Goal: Transaction & Acquisition: Purchase product/service

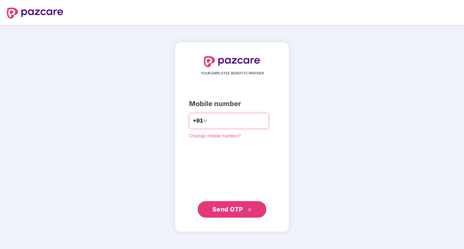
type input "**********"
click at [218, 211] on span "Send OTP" at bounding box center [228, 208] width 31 height 7
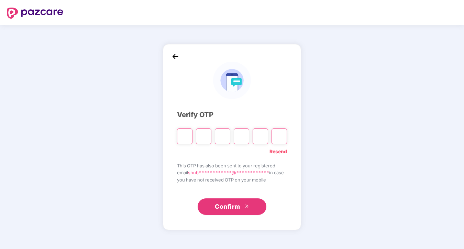
type input "*"
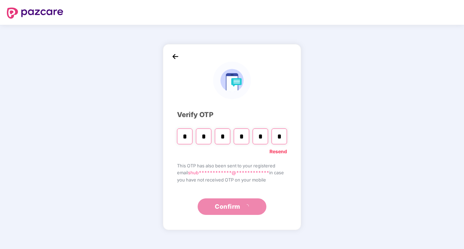
type input "*"
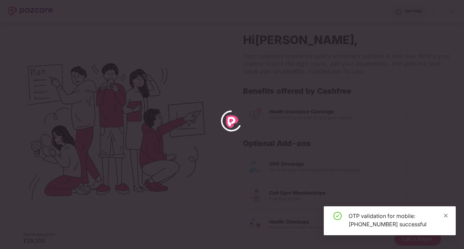
click at [445, 215] on icon "close" at bounding box center [446, 215] width 5 height 5
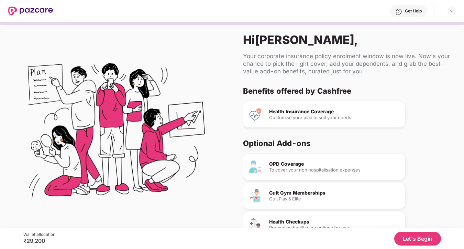
scroll to position [36, 0]
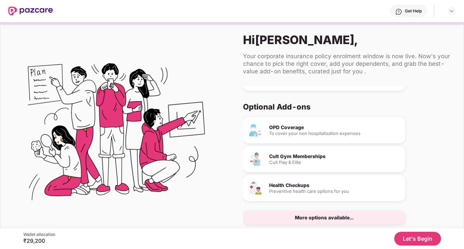
click at [331, 217] on div "More options available..." at bounding box center [324, 217] width 59 height 5
click at [331, 162] on div "Cult Play & Elite" at bounding box center [334, 162] width 131 height 4
click at [416, 241] on button "Let's Begin" at bounding box center [417, 238] width 47 height 14
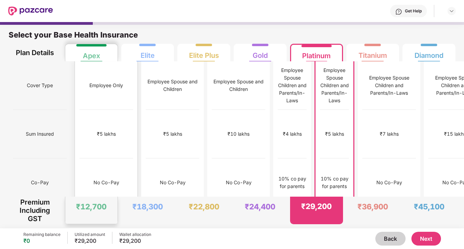
click at [80, 136] on div "₹5 lakhs" at bounding box center [106, 134] width 54 height 48
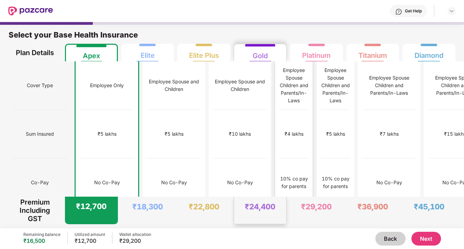
click at [280, 110] on div "₹4 lakhs" at bounding box center [294, 134] width 29 height 48
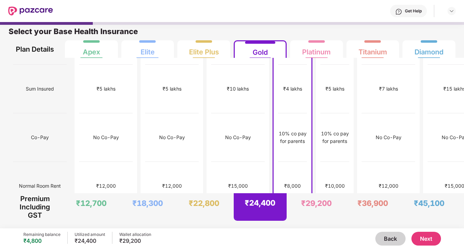
scroll to position [0, 0]
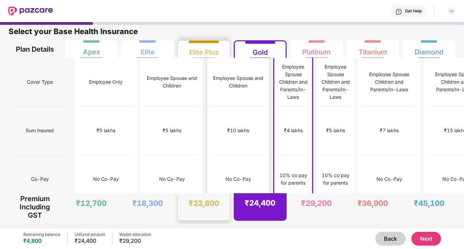
click at [212, 80] on div "Employee Spouse and Children" at bounding box center [239, 81] width 54 height 15
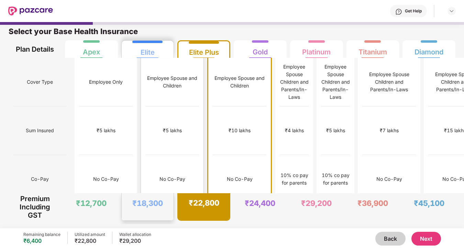
click at [145, 113] on div "₹5 lakhs" at bounding box center [172, 130] width 54 height 48
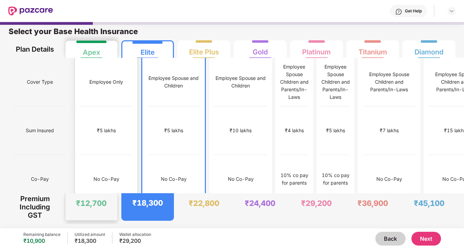
click at [97, 127] on div "₹5 lakhs" at bounding box center [106, 131] width 19 height 8
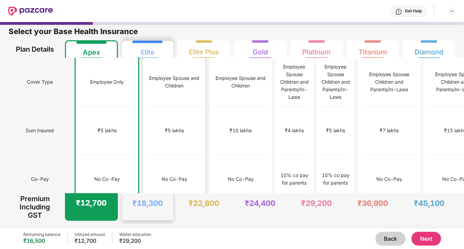
click at [159, 106] on div "₹5 lakhs" at bounding box center [175, 130] width 54 height 48
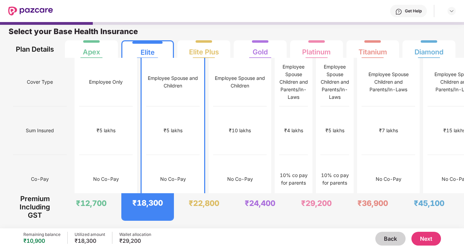
click at [428, 238] on button "Next" at bounding box center [427, 238] width 30 height 14
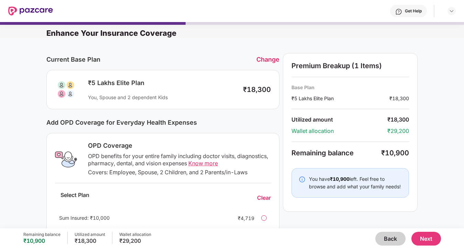
click at [383, 235] on button "Back" at bounding box center [391, 238] width 30 height 14
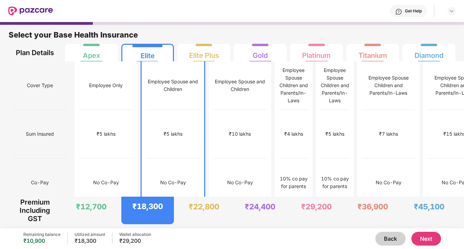
click at [383, 235] on button "Back" at bounding box center [391, 238] width 30 height 14
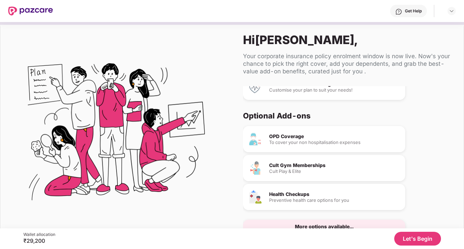
scroll to position [36, 0]
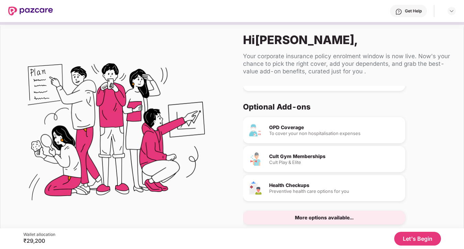
click at [315, 217] on div "More options available..." at bounding box center [324, 217] width 59 height 5
click at [410, 238] on button "Let's Begin" at bounding box center [417, 238] width 47 height 14
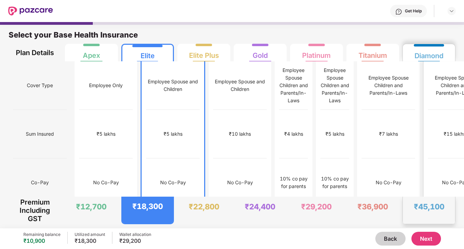
click at [442, 179] on div "No Co-Pay" at bounding box center [455, 183] width 26 height 8
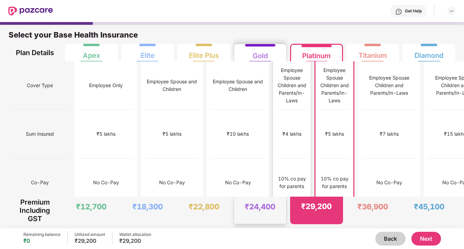
click at [280, 172] on div "10% co pay for parents" at bounding box center [292, 182] width 29 height 48
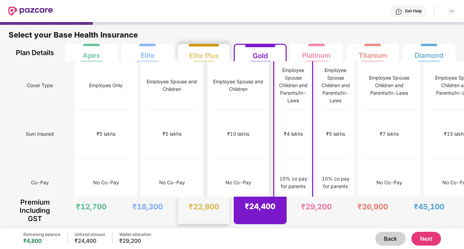
click at [220, 180] on div "No Co-Pay" at bounding box center [239, 182] width 54 height 48
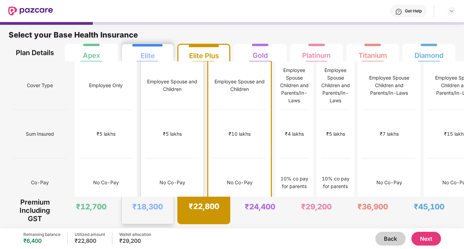
click at [164, 171] on div "No Co-Pay" at bounding box center [172, 182] width 54 height 48
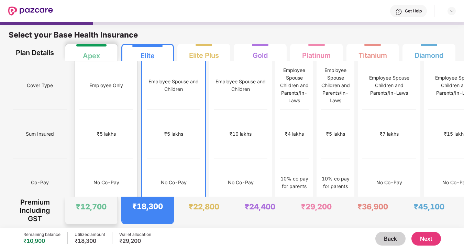
click at [108, 158] on div "No Co-Pay" at bounding box center [106, 182] width 54 height 48
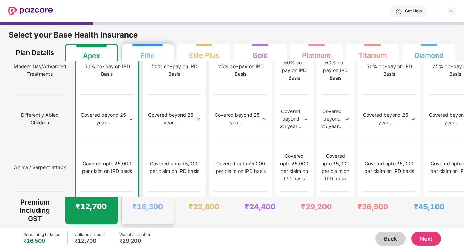
scroll to position [3, 0]
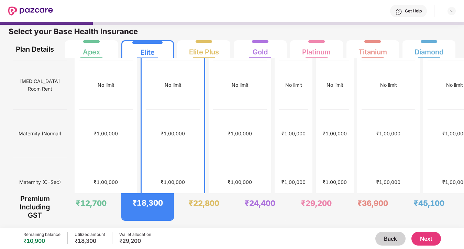
scroll to position [0, 0]
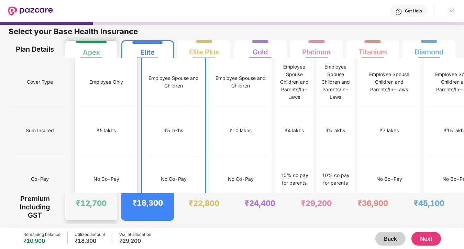
click at [101, 175] on div "No Co-Pay" at bounding box center [107, 179] width 26 height 8
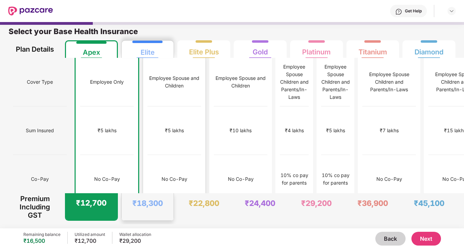
click at [154, 172] on div "No Co-Pay" at bounding box center [175, 179] width 54 height 48
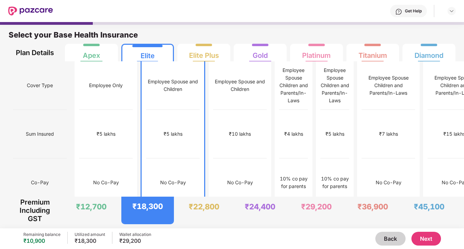
click at [422, 238] on button "Next" at bounding box center [427, 238] width 30 height 14
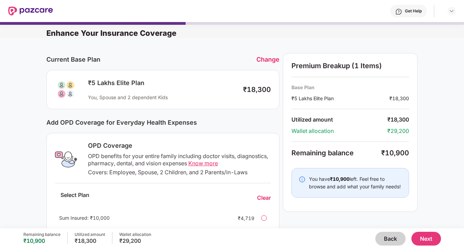
click at [432, 234] on button "Next" at bounding box center [427, 238] width 30 height 14
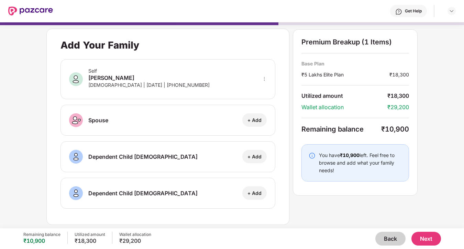
scroll to position [3, 0]
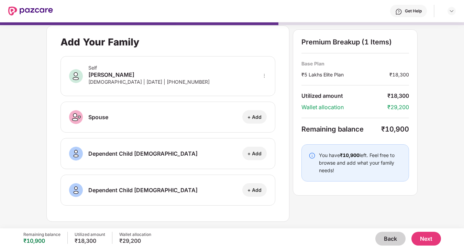
click at [419, 236] on button "Next" at bounding box center [427, 238] width 30 height 14
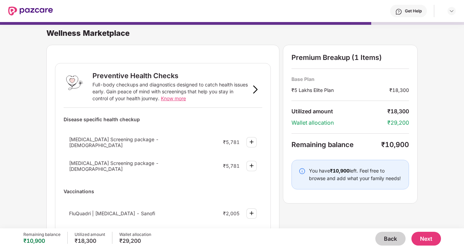
click at [251, 138] on img at bounding box center [252, 142] width 8 height 8
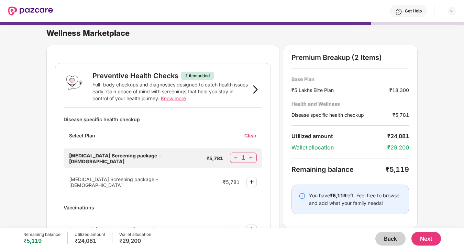
click at [236, 159] on img at bounding box center [236, 157] width 7 height 7
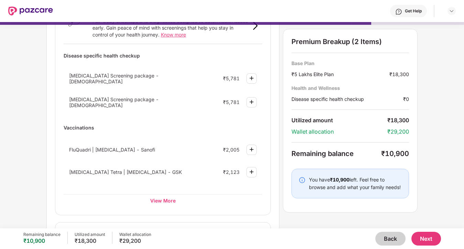
scroll to position [75, 0]
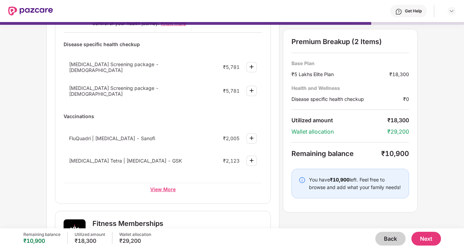
click at [170, 185] on div "View More" at bounding box center [163, 189] width 199 height 12
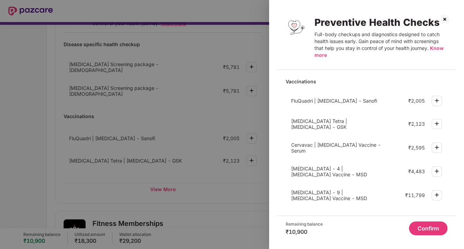
scroll to position [0, 0]
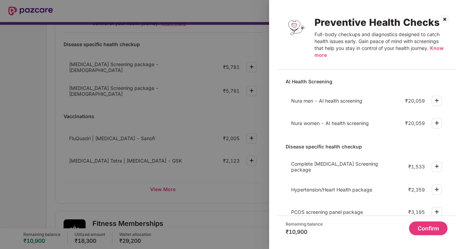
click at [445, 20] on img at bounding box center [445, 19] width 11 height 11
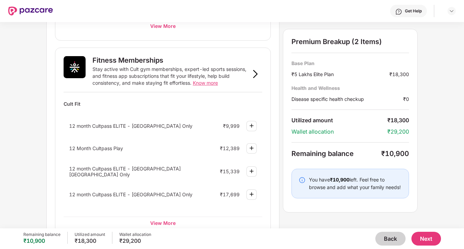
scroll to position [245, 0]
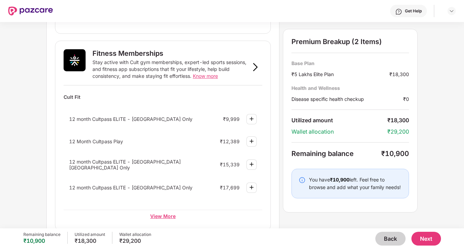
click at [166, 213] on div "View More" at bounding box center [163, 215] width 199 height 12
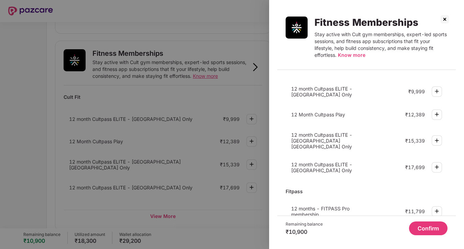
scroll to position [0, 0]
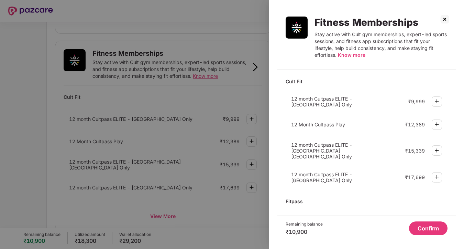
click at [433, 99] on img at bounding box center [437, 101] width 8 height 8
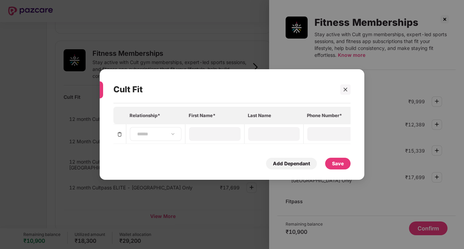
click at [161, 140] on div "**********" at bounding box center [156, 134] width 52 height 14
click at [162, 136] on select "**********" at bounding box center [156, 134] width 40 height 6
select select "******"
click at [339, 92] on div at bounding box center [341, 89] width 20 height 10
click at [344, 92] on icon "close" at bounding box center [345, 89] width 5 height 5
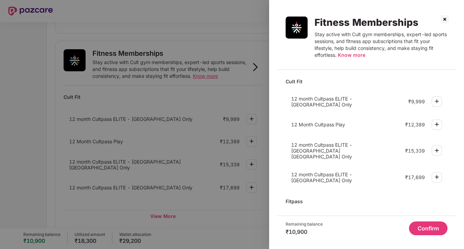
click at [443, 19] on img at bounding box center [445, 19] width 11 height 11
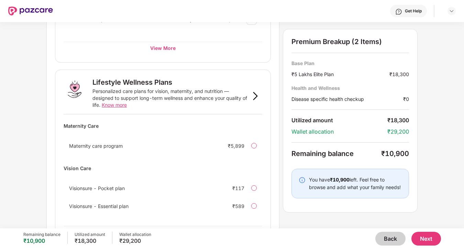
scroll to position [436, 0]
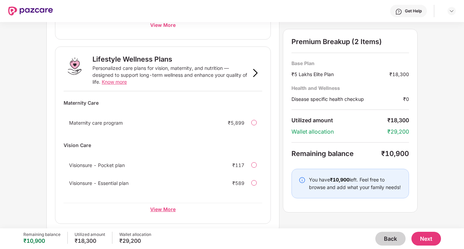
click at [165, 211] on div "View More" at bounding box center [163, 209] width 199 height 12
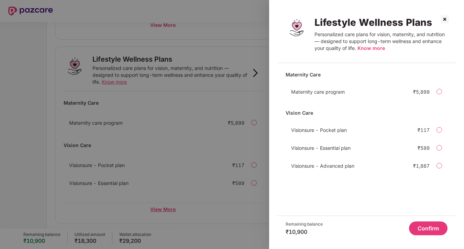
click at [165, 211] on div at bounding box center [232, 124] width 464 height 249
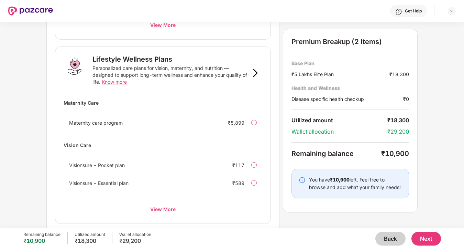
click at [101, 180] on span "Visionsure - Essential plan" at bounding box center [99, 183] width 60 height 6
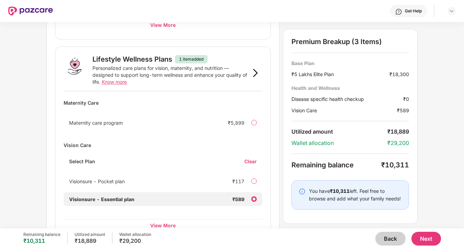
click at [259, 193] on div "Visionsure - Essential plan ₹589" at bounding box center [163, 199] width 199 height 14
click at [255, 158] on div "Clear" at bounding box center [254, 161] width 18 height 7
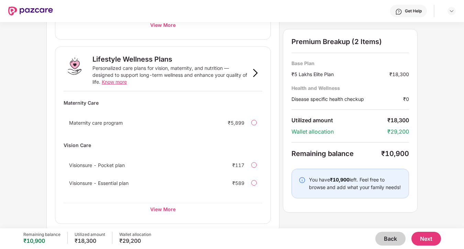
click at [117, 79] on span "Know more" at bounding box center [114, 82] width 25 height 6
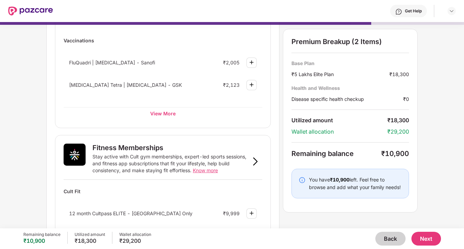
scroll to position [152, 0]
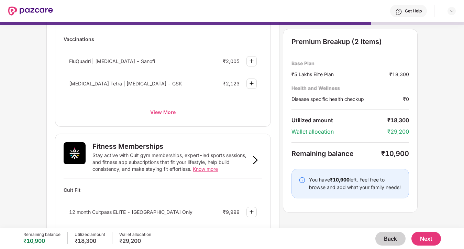
click at [433, 238] on button "Next" at bounding box center [427, 238] width 30 height 14
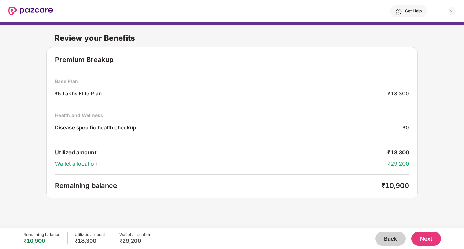
click at [387, 237] on button "Back" at bounding box center [391, 238] width 30 height 14
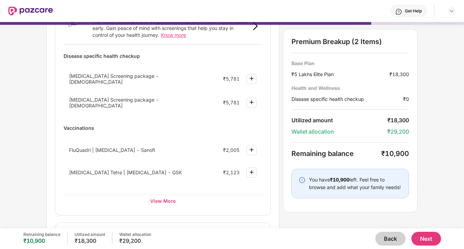
scroll to position [64, 0]
click at [168, 195] on div "View More" at bounding box center [163, 200] width 199 height 12
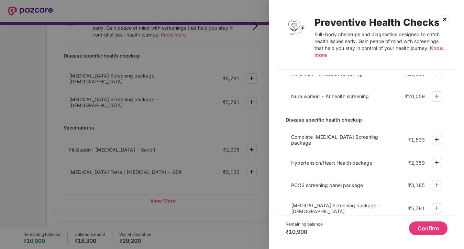
scroll to position [28, 0]
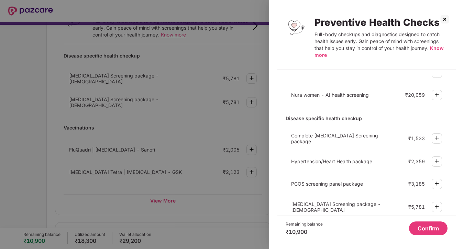
click at [324, 161] on span "Hypertension/Heart Health package" at bounding box center [331, 161] width 81 height 6
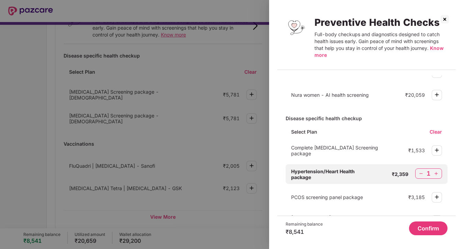
click at [422, 172] on img at bounding box center [421, 173] width 7 height 7
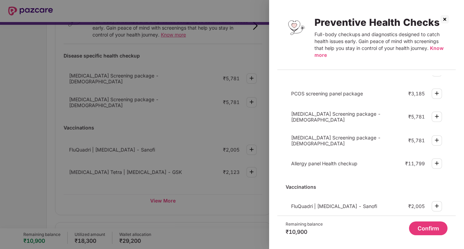
scroll to position [120, 0]
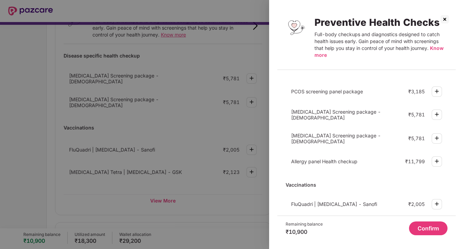
click at [439, 157] on img at bounding box center [437, 161] width 8 height 8
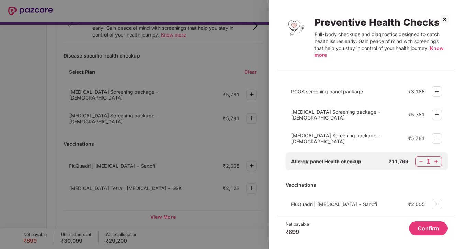
click at [418, 158] on img at bounding box center [421, 161] width 7 height 7
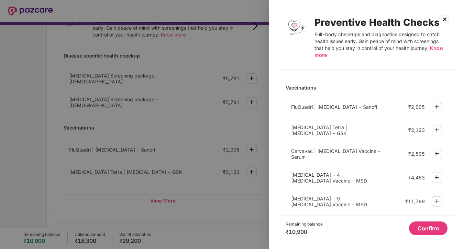
scroll to position [224, 0]
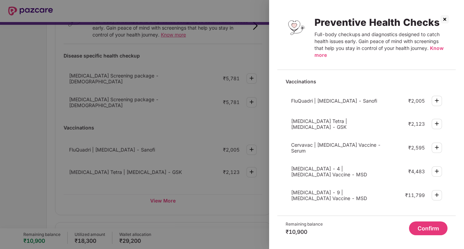
click at [336, 185] on div "Gardasil - 9 | Cervical cancer Vaccine - MSD ₹11,799" at bounding box center [367, 195] width 162 height 20
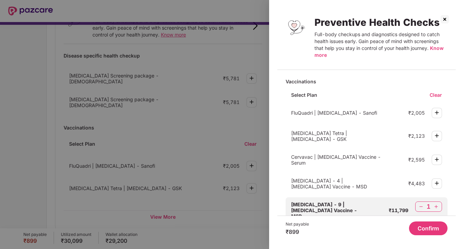
click at [422, 203] on img at bounding box center [421, 206] width 7 height 7
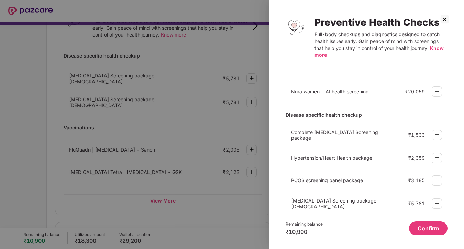
scroll to position [0, 0]
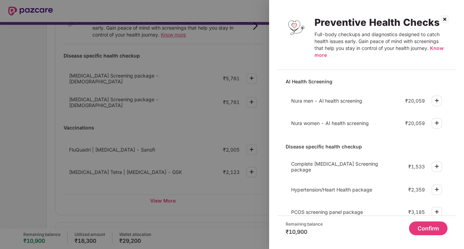
click at [432, 47] on span "Know more" at bounding box center [379, 51] width 129 height 13
click at [445, 21] on img at bounding box center [445, 19] width 11 height 11
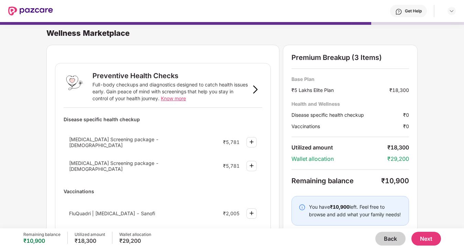
click at [112, 91] on div "Full-body checkups and diagnostics designed to catch health issues early. Gain …" at bounding box center [171, 91] width 156 height 21
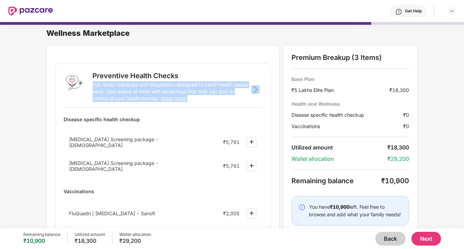
click at [112, 91] on div "Full-body checkups and diagnostics designed to catch health issues early. Gain …" at bounding box center [171, 91] width 156 height 21
click at [112, 99] on div "Full-body checkups and diagnostics designed to catch health issues early. Gain …" at bounding box center [171, 91] width 156 height 21
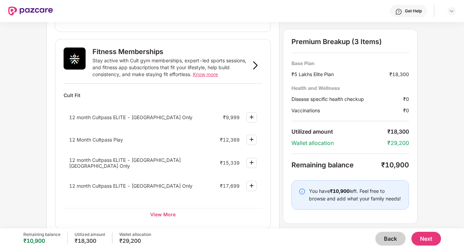
scroll to position [247, 0]
click at [256, 137] on div at bounding box center [252, 139] width 10 height 10
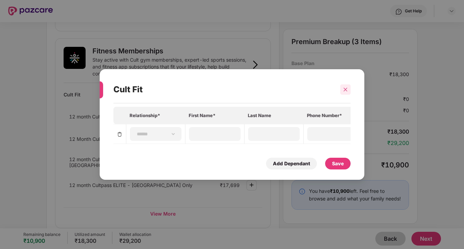
click at [347, 89] on icon "close" at bounding box center [345, 89] width 5 height 5
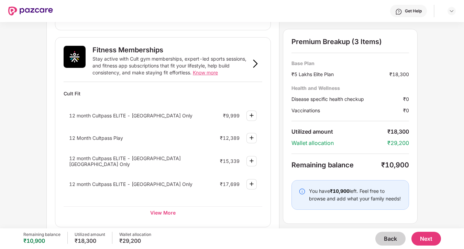
scroll to position [242, 0]
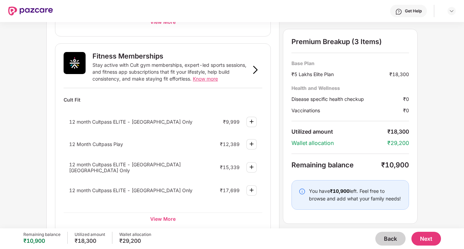
click at [250, 140] on img at bounding box center [252, 144] width 8 height 8
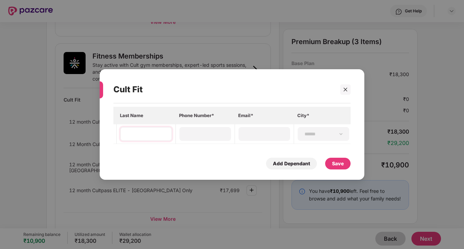
scroll to position [0, 0]
click at [347, 87] on icon "close" at bounding box center [345, 89] width 5 height 5
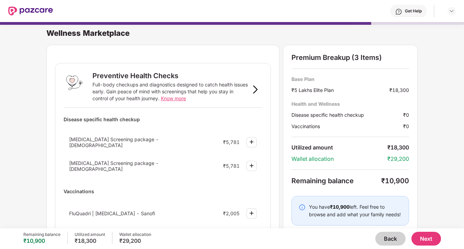
click at [379, 232] on div "Back Next" at bounding box center [296, 238] width 290 height 14
click at [384, 239] on button "Back" at bounding box center [391, 238] width 30 height 14
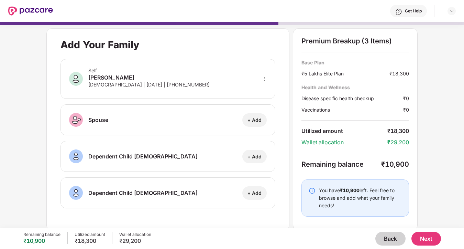
click at [384, 233] on button "Back" at bounding box center [391, 238] width 30 height 14
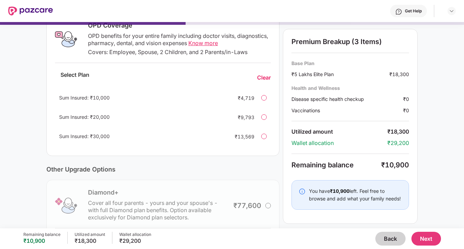
scroll to position [121, 0]
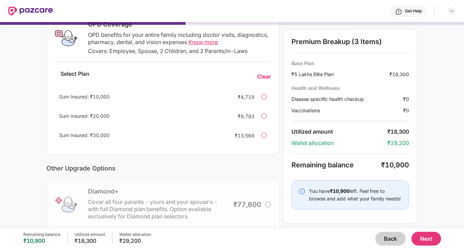
click at [266, 136] on div at bounding box center [264, 135] width 6 height 6
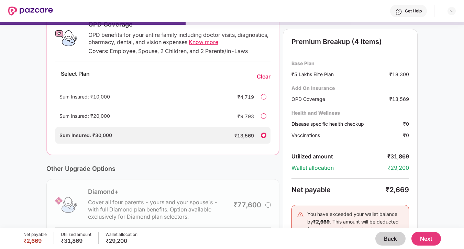
click at [264, 97] on div at bounding box center [264, 97] width 6 height 6
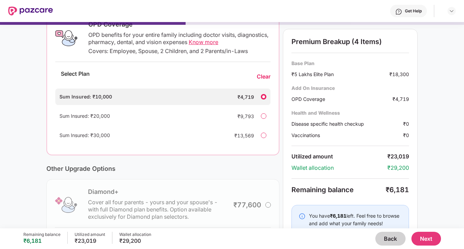
click at [266, 79] on div "Clear" at bounding box center [264, 76] width 14 height 7
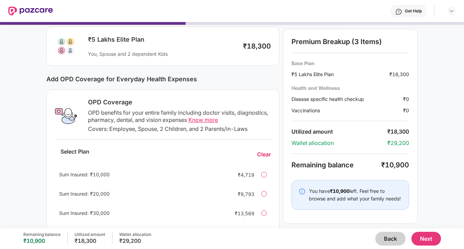
scroll to position [47, 0]
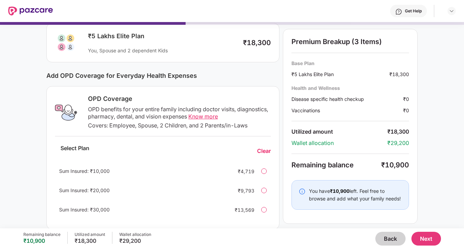
click at [432, 235] on button "Next" at bounding box center [427, 238] width 30 height 14
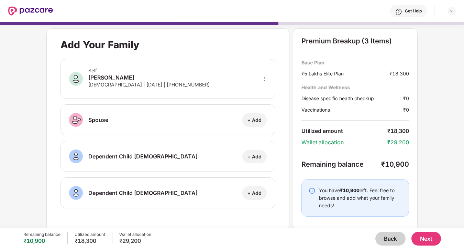
scroll to position [3, 0]
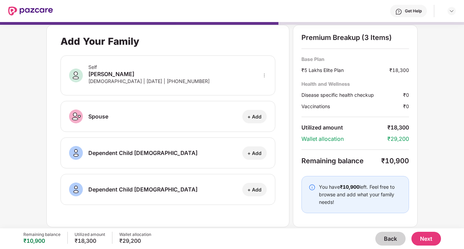
click at [439, 238] on button "Next" at bounding box center [427, 238] width 30 height 14
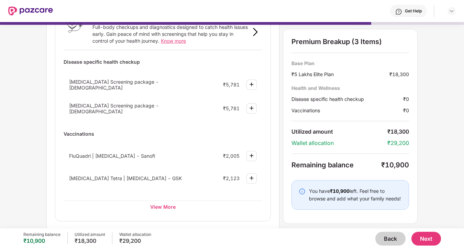
scroll to position [62, 0]
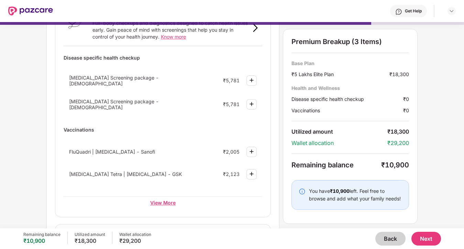
click at [164, 201] on div "View More" at bounding box center [163, 202] width 199 height 12
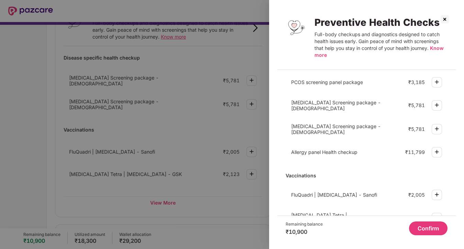
scroll to position [130, 0]
click at [310, 148] on span "Allergy panel Health checkup" at bounding box center [324, 151] width 66 height 6
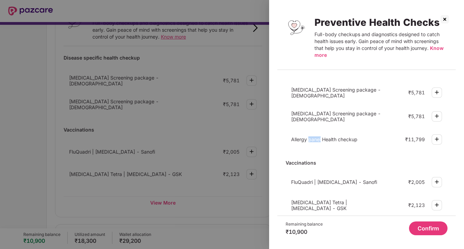
click at [310, 142] on span "Allergy panel Health checkup" at bounding box center [324, 139] width 66 height 6
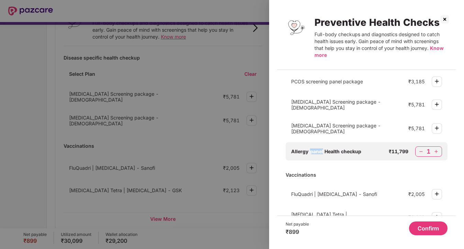
click at [421, 148] on img at bounding box center [421, 151] width 7 height 7
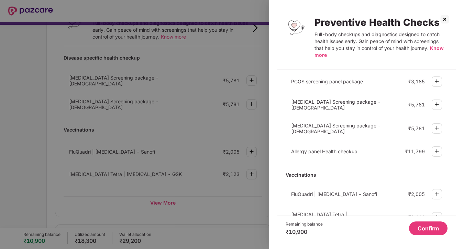
click at [284, 177] on div "AI Health Screening Nura men - AI health screening ₹20,059 Nura women - AI heal…" at bounding box center [367, 145] width 179 height 140
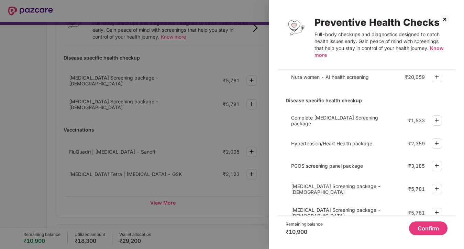
scroll to position [44, 0]
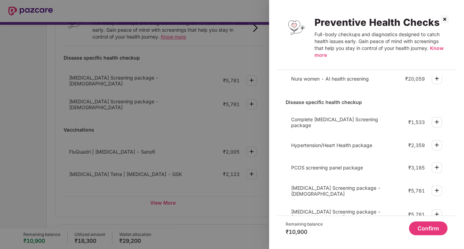
click at [437, 48] on span "Know more" at bounding box center [379, 51] width 129 height 13
click at [435, 144] on img at bounding box center [437, 145] width 8 height 8
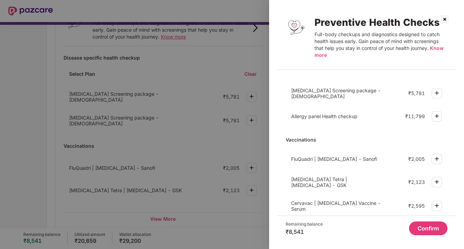
scroll to position [237, 0]
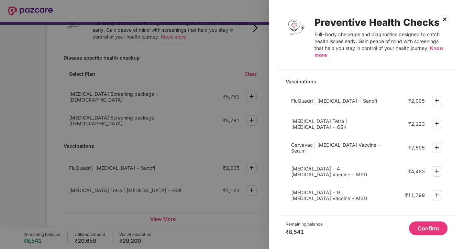
click at [443, 21] on img at bounding box center [445, 19] width 11 height 11
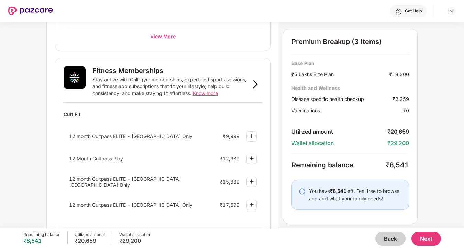
scroll to position [245, 0]
click at [251, 133] on img at bounding box center [252, 135] width 8 height 8
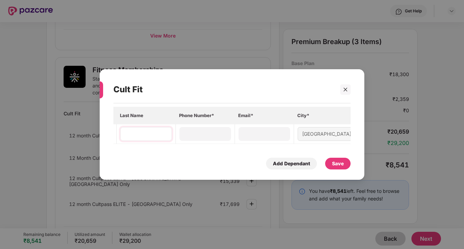
scroll to position [0, 0]
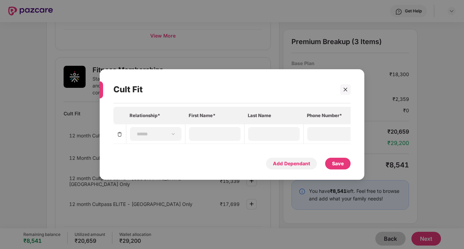
click at [286, 165] on div "Add Dependant" at bounding box center [291, 164] width 37 height 8
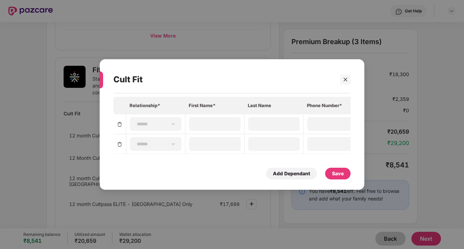
click at [122, 145] on img at bounding box center [120, 144] width 6 height 6
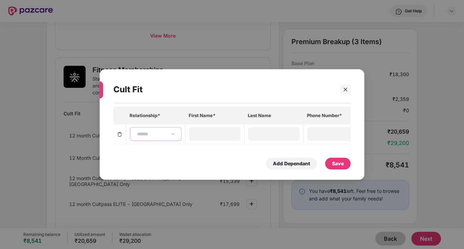
click at [167, 133] on select "**********" at bounding box center [156, 134] width 40 height 6
select select "******"
click at [215, 130] on div at bounding box center [215, 134] width 52 height 14
click at [233, 132] on input at bounding box center [215, 133] width 50 height 7
click at [283, 132] on input at bounding box center [274, 133] width 50 height 7
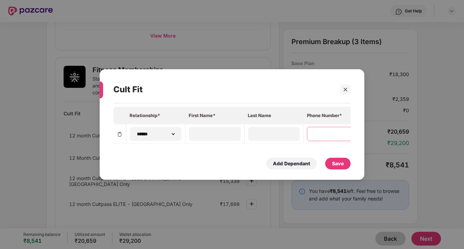
click at [339, 134] on input at bounding box center [334, 133] width 50 height 7
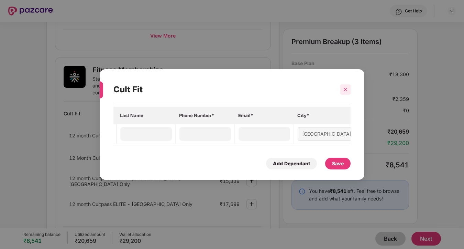
click at [348, 87] on div at bounding box center [345, 89] width 10 height 10
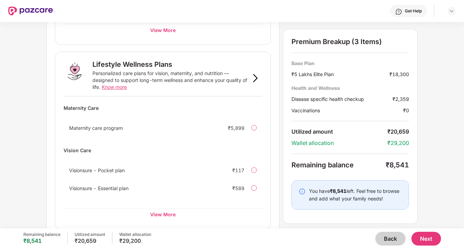
scroll to position [452, 0]
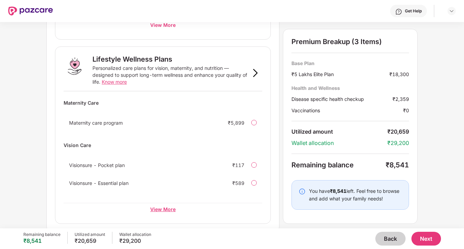
click at [162, 206] on div "View More" at bounding box center [163, 209] width 199 height 12
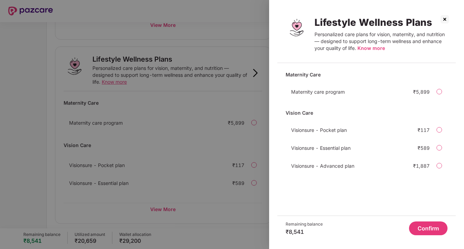
click at [445, 19] on img at bounding box center [445, 19] width 11 height 11
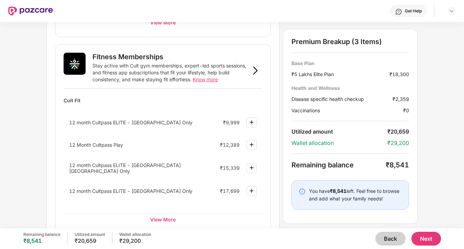
scroll to position [260, 0]
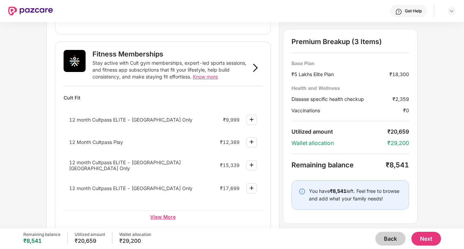
click at [171, 210] on div "View More" at bounding box center [163, 216] width 199 height 12
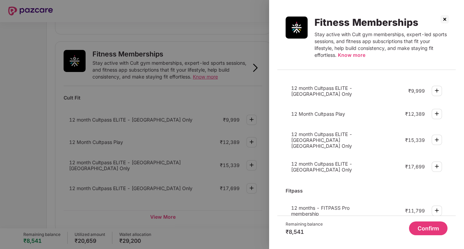
scroll to position [0, 0]
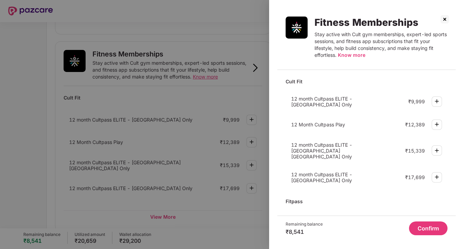
click at [446, 20] on img at bounding box center [445, 19] width 11 height 11
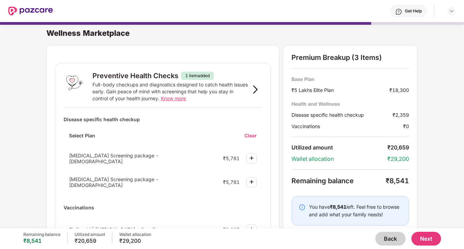
click at [409, 10] on div "Get Help" at bounding box center [413, 11] width 17 height 6
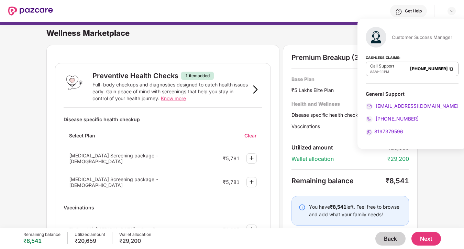
click at [295, 17] on div "Get Help" at bounding box center [254, 11] width 403 height 22
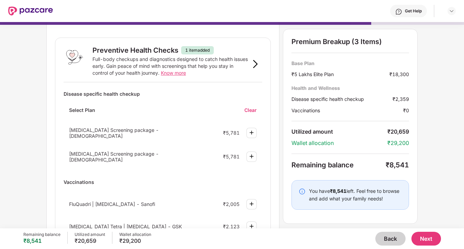
scroll to position [22, 0]
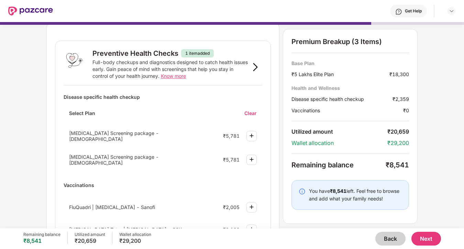
click at [237, 158] on div "₹5,781" at bounding box center [231, 159] width 17 height 6
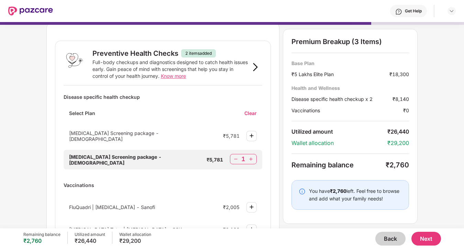
click at [250, 158] on img at bounding box center [251, 158] width 7 height 7
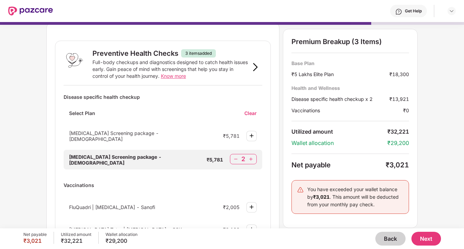
click at [234, 158] on img at bounding box center [236, 158] width 7 height 7
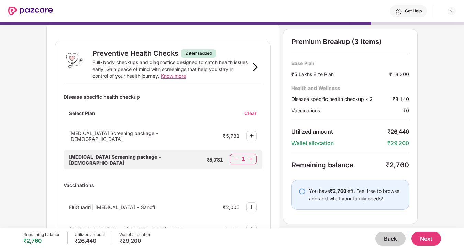
click at [234, 158] on img at bounding box center [236, 158] width 7 height 7
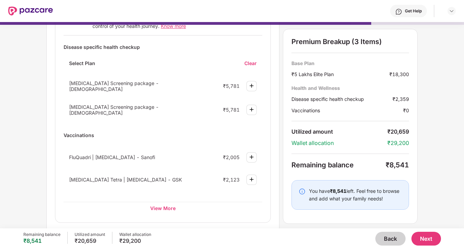
scroll to position [76, 0]
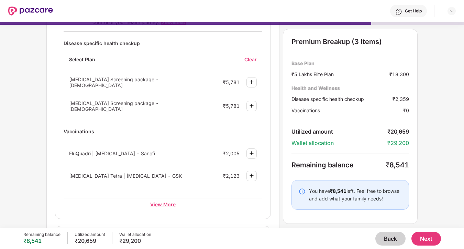
click at [170, 205] on div "View More" at bounding box center [163, 204] width 199 height 12
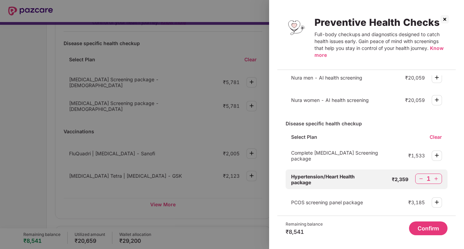
scroll to position [23, 0]
click at [425, 175] on div "1" at bounding box center [428, 178] width 27 height 10
click at [416, 176] on div "1" at bounding box center [428, 178] width 27 height 10
click at [418, 176] on img at bounding box center [421, 178] width 7 height 7
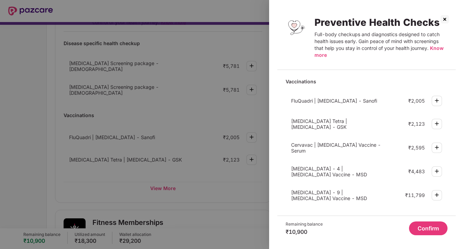
scroll to position [0, 0]
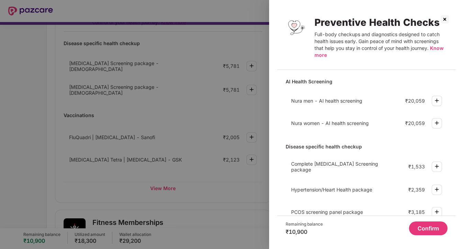
click at [445, 20] on img at bounding box center [445, 19] width 11 height 11
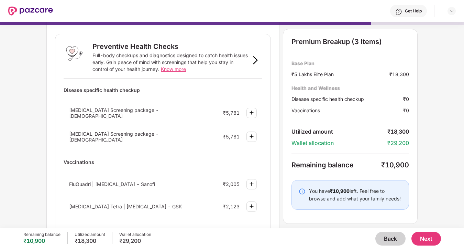
scroll to position [67, 0]
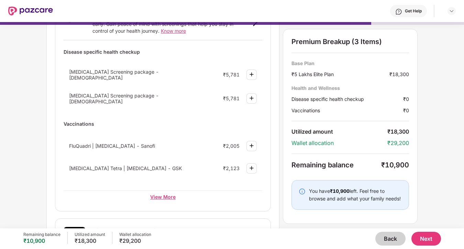
click at [164, 195] on div "View More" at bounding box center [163, 196] width 199 height 12
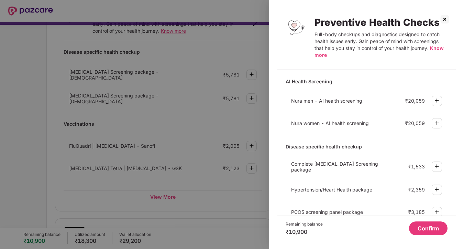
click at [446, 19] on img at bounding box center [445, 19] width 11 height 11
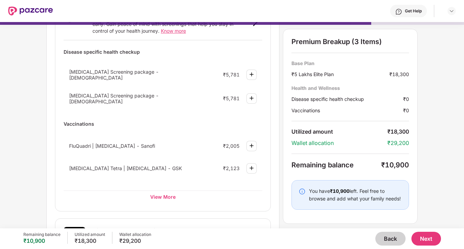
scroll to position [0, 0]
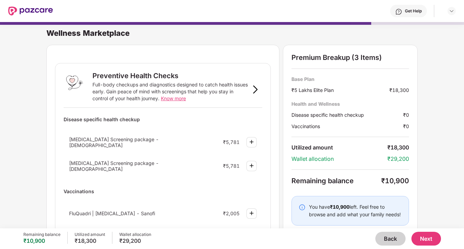
click at [380, 234] on button "Back" at bounding box center [391, 238] width 30 height 14
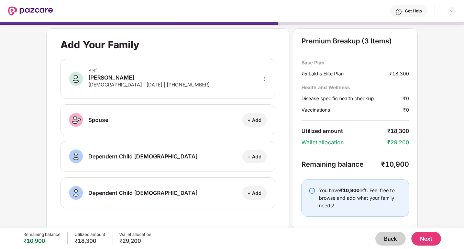
click at [389, 236] on button "Back" at bounding box center [391, 238] width 30 height 14
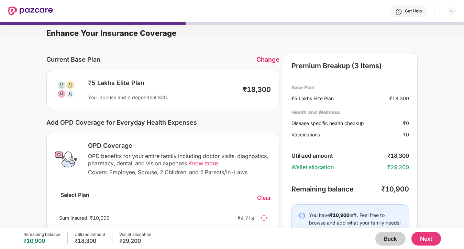
click at [420, 240] on button "Next" at bounding box center [427, 238] width 30 height 14
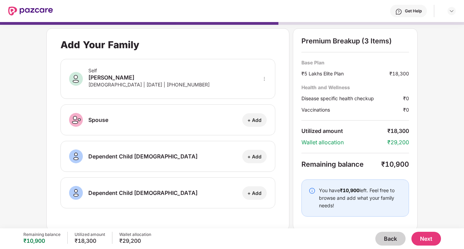
click at [431, 237] on button "Next" at bounding box center [427, 238] width 30 height 14
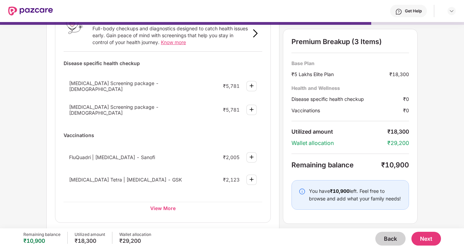
scroll to position [69, 0]
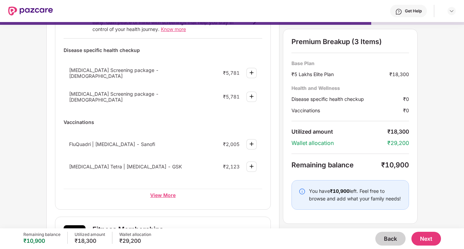
click at [153, 192] on div "View More" at bounding box center [163, 194] width 199 height 12
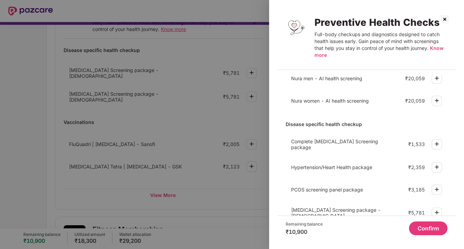
scroll to position [0, 0]
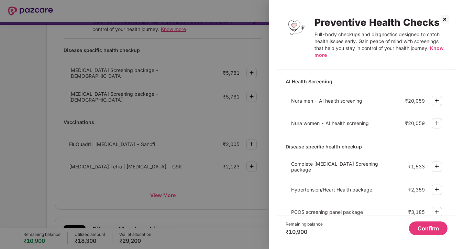
click at [449, 17] on img at bounding box center [445, 19] width 11 height 11
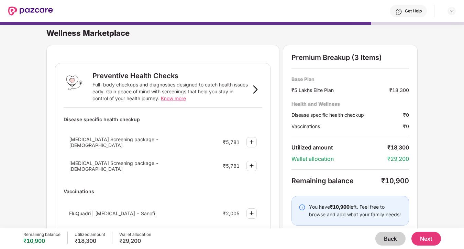
click at [388, 235] on button "Back" at bounding box center [391, 238] width 30 height 14
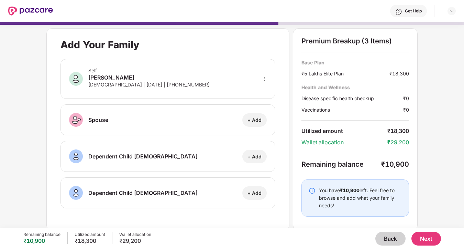
click at [388, 235] on button "Back" at bounding box center [391, 238] width 30 height 14
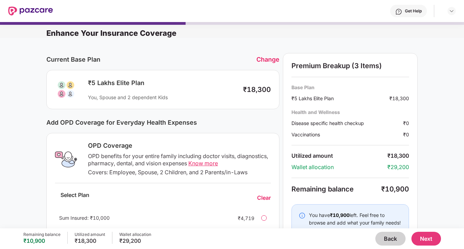
click at [388, 235] on button "Back" at bounding box center [391, 238] width 30 height 14
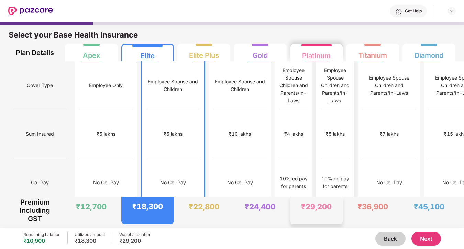
click at [321, 137] on div "₹5 lakhs" at bounding box center [335, 134] width 29 height 48
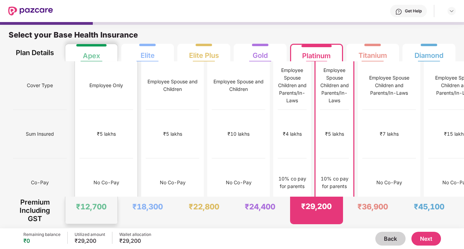
click at [79, 158] on div "No Co-Pay" at bounding box center [106, 182] width 54 height 48
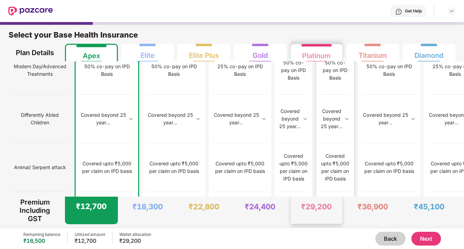
scroll to position [3, 0]
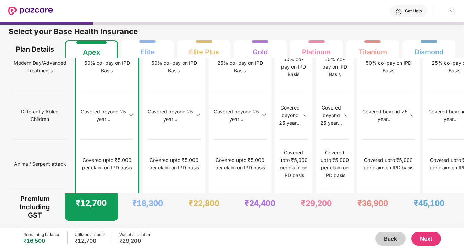
click at [426, 241] on button "Next" at bounding box center [427, 238] width 30 height 14
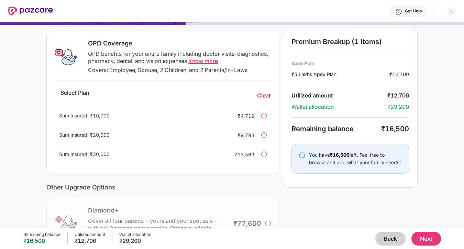
scroll to position [0, 0]
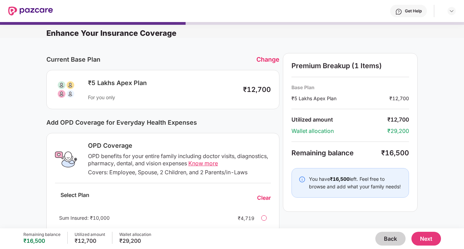
click at [428, 237] on button "Next" at bounding box center [427, 238] width 30 height 14
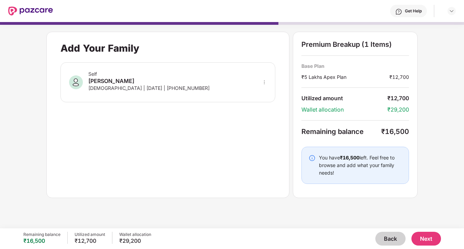
click at [428, 236] on button "Next" at bounding box center [427, 238] width 30 height 14
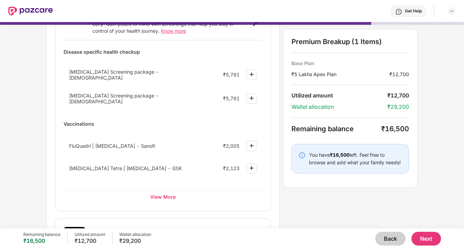
scroll to position [58, 0]
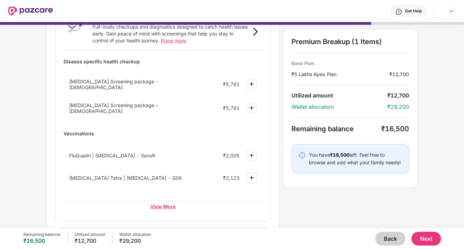
click at [164, 201] on div "View More" at bounding box center [163, 206] width 199 height 12
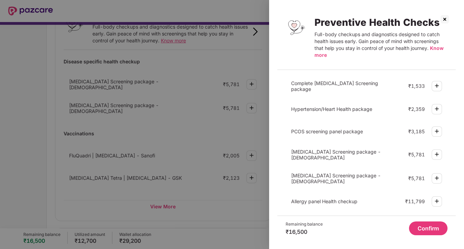
scroll to position [89, 0]
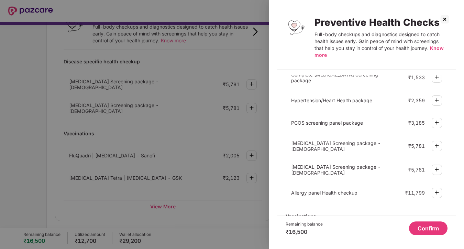
click at [435, 190] on img at bounding box center [437, 192] width 8 height 8
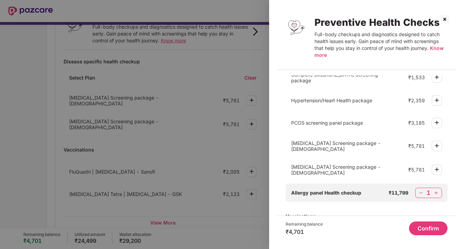
click at [447, 17] on img at bounding box center [445, 19] width 11 height 11
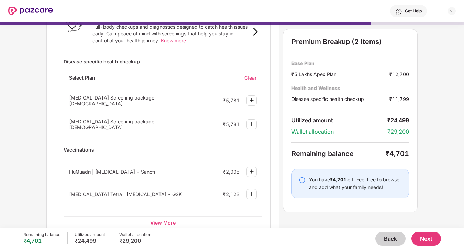
scroll to position [0, 0]
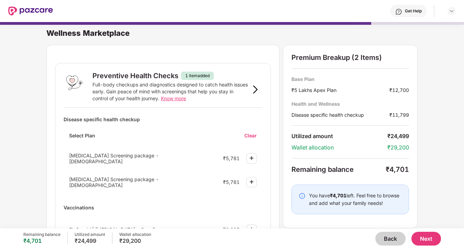
click at [171, 100] on span "Know more" at bounding box center [173, 98] width 25 height 6
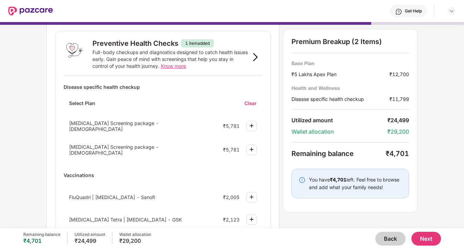
scroll to position [36, 0]
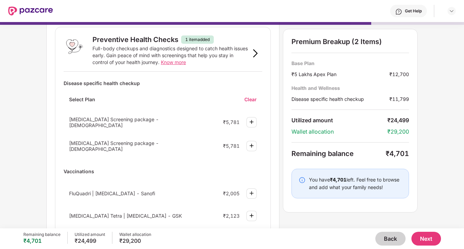
click at [249, 120] on img at bounding box center [252, 122] width 8 height 8
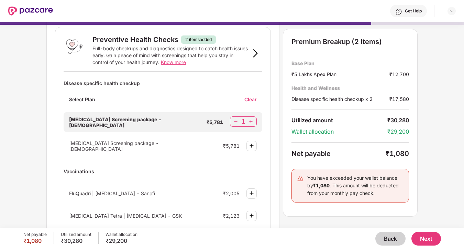
click at [237, 120] on img at bounding box center [236, 121] width 7 height 7
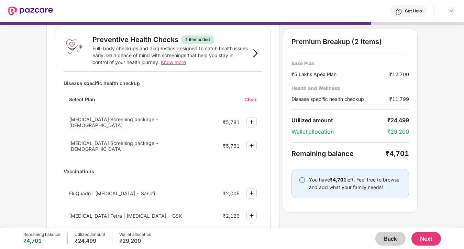
click at [252, 143] on img at bounding box center [252, 145] width 8 height 8
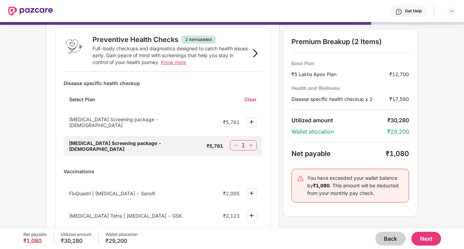
click at [249, 120] on img at bounding box center [252, 122] width 8 height 8
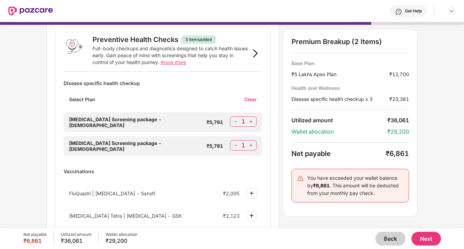
click at [233, 119] on img at bounding box center [236, 121] width 7 height 7
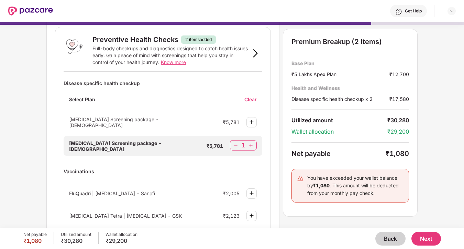
click at [238, 142] on img at bounding box center [236, 145] width 7 height 7
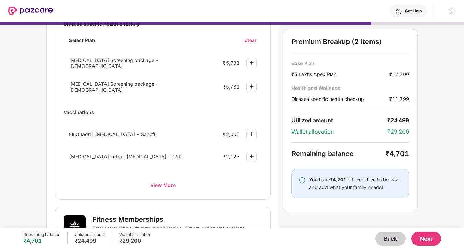
scroll to position [103, 0]
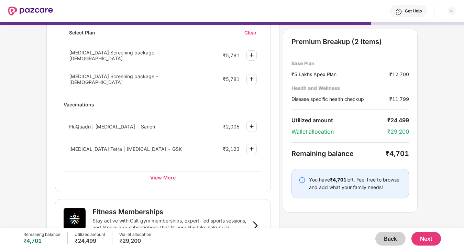
click at [159, 171] on div "View More" at bounding box center [163, 177] width 199 height 12
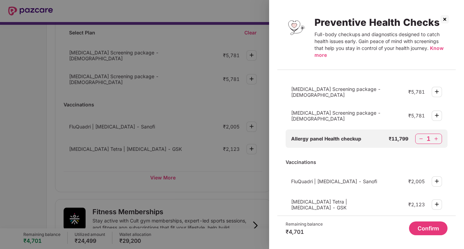
click at [424, 135] on img at bounding box center [421, 138] width 7 height 7
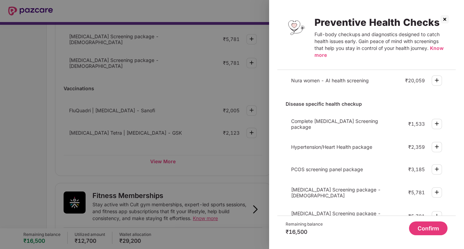
scroll to position [34, 0]
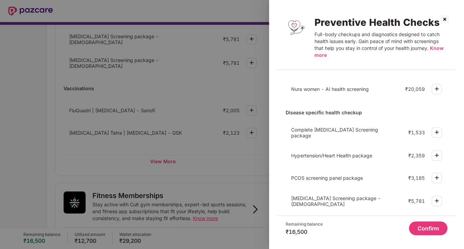
click at [435, 153] on img at bounding box center [437, 155] width 8 height 8
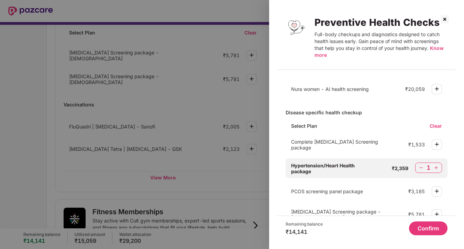
click at [439, 145] on img at bounding box center [437, 144] width 8 height 8
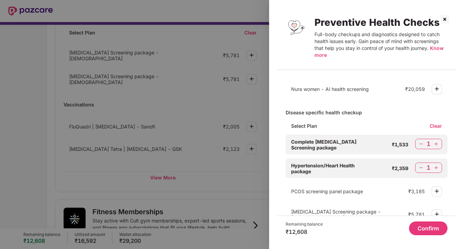
click at [436, 167] on img at bounding box center [436, 167] width 7 height 7
click at [439, 141] on img at bounding box center [436, 143] width 7 height 7
click at [420, 142] on img at bounding box center [421, 143] width 7 height 7
click at [421, 167] on img at bounding box center [421, 167] width 7 height 7
click at [420, 169] on img at bounding box center [421, 167] width 7 height 7
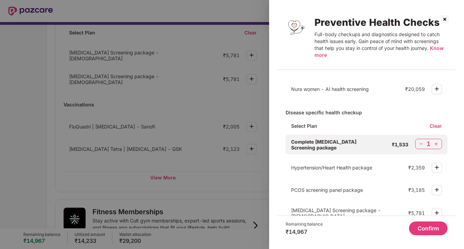
click at [420, 143] on img at bounding box center [421, 143] width 7 height 7
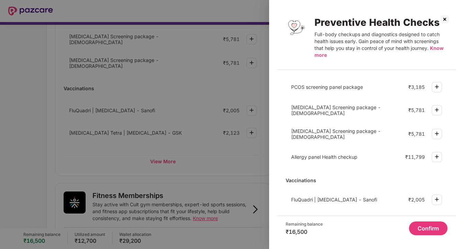
scroll to position [125, 0]
click at [436, 152] on img at bounding box center [437, 156] width 8 height 8
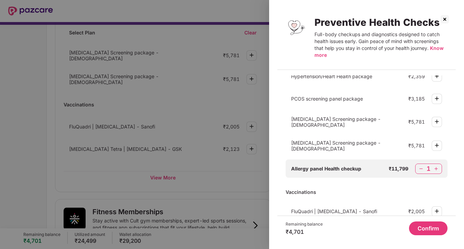
scroll to position [137, 0]
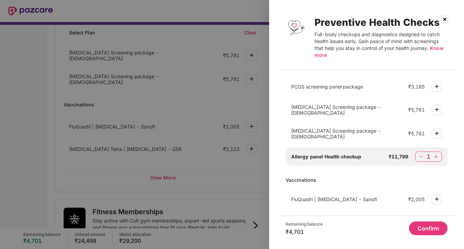
click at [425, 151] on div "1" at bounding box center [428, 156] width 27 height 10
click at [420, 153] on img at bounding box center [421, 156] width 7 height 7
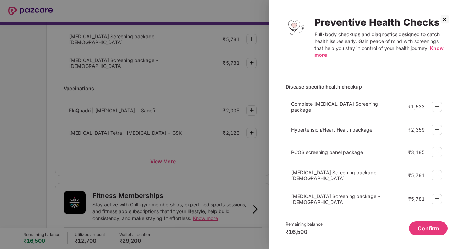
scroll to position [56, 0]
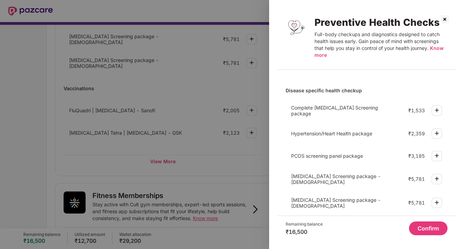
click at [435, 130] on img at bounding box center [437, 133] width 8 height 8
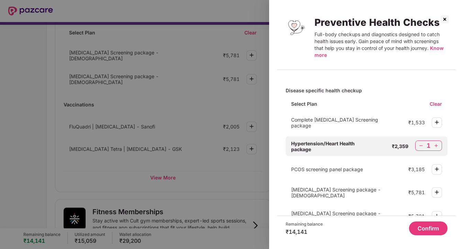
click at [437, 122] on img at bounding box center [437, 122] width 8 height 8
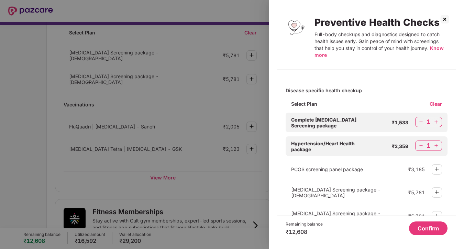
click at [427, 231] on button "Confirm" at bounding box center [428, 228] width 39 height 14
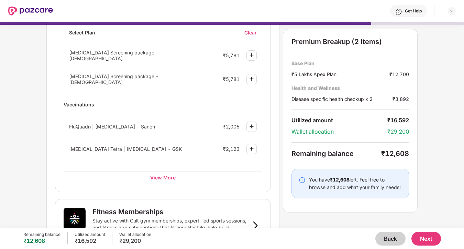
click at [167, 175] on div "View More" at bounding box center [163, 177] width 199 height 12
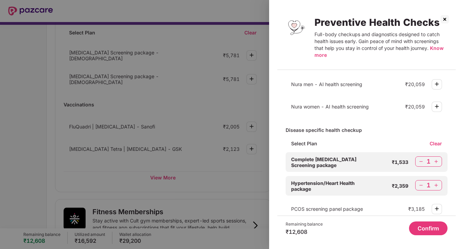
scroll to position [0, 0]
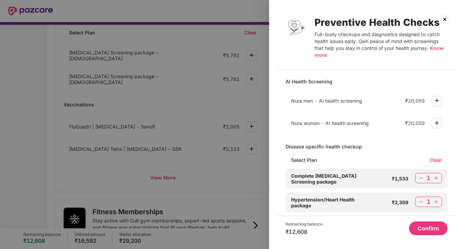
click at [446, 18] on img at bounding box center [445, 19] width 11 height 11
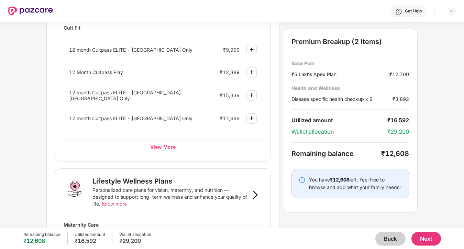
scroll to position [452, 0]
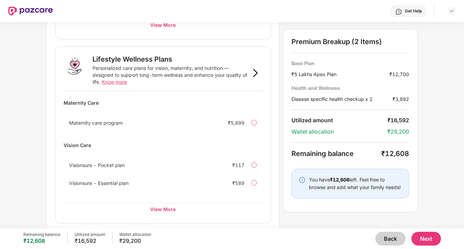
click at [391, 240] on button "Back" at bounding box center [391, 238] width 30 height 14
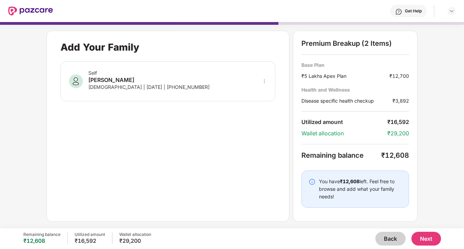
click at [391, 240] on button "Back" at bounding box center [391, 238] width 30 height 14
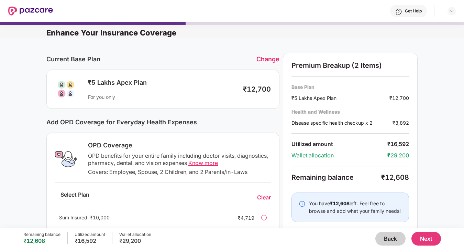
scroll to position [181, 0]
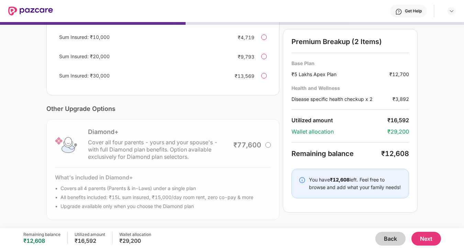
click at [391, 240] on button "Back" at bounding box center [391, 238] width 30 height 14
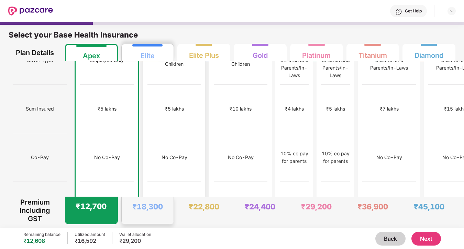
scroll to position [0, 0]
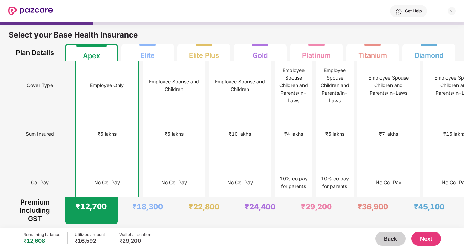
click at [426, 237] on button "Next" at bounding box center [427, 238] width 30 height 14
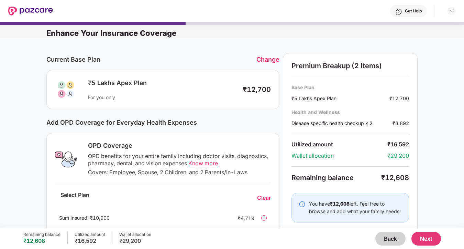
click at [100, 165] on div "OPD benefits for your entire family including doctor visits, diagnostics, pharm…" at bounding box center [179, 159] width 183 height 14
click at [141, 161] on div "OPD benefits for your entire family including doctor visits, diagnostics, pharm…" at bounding box center [179, 159] width 183 height 14
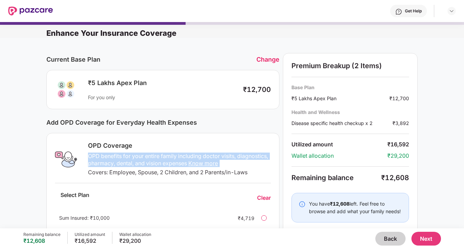
click at [132, 171] on div "Covers: Employee, Spouse, 2 Children, and 2 Parents/in-Laws" at bounding box center [179, 172] width 183 height 7
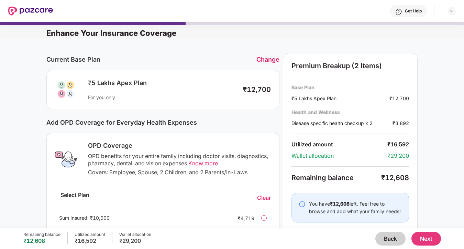
click at [132, 171] on div "Covers: Employee, Spouse, 2 Children, and 2 Parents/in-Laws" at bounding box center [179, 172] width 183 height 7
click at [130, 161] on div "OPD benefits for your entire family including doctor visits, diagnostics, pharm…" at bounding box center [179, 159] width 183 height 14
click at [204, 165] on span "Know more" at bounding box center [203, 163] width 30 height 7
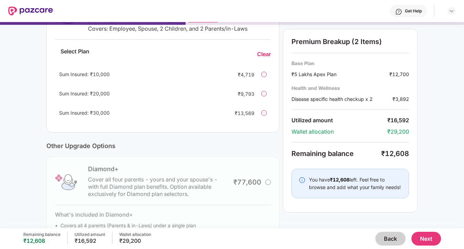
scroll to position [181, 0]
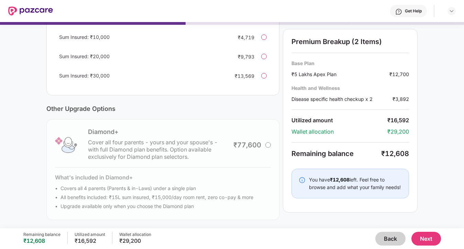
click at [422, 239] on button "Next" at bounding box center [427, 238] width 30 height 14
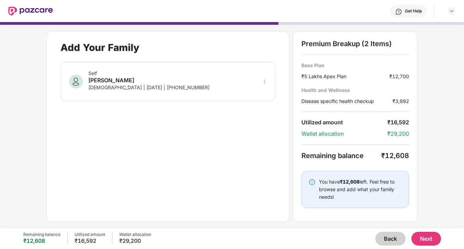
scroll to position [0, 0]
click at [433, 237] on button "Next" at bounding box center [427, 238] width 30 height 14
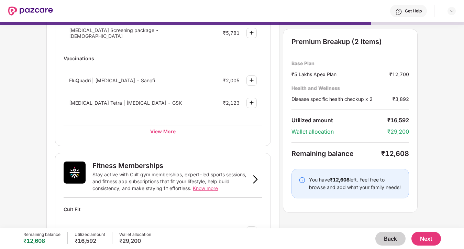
scroll to position [156, 0]
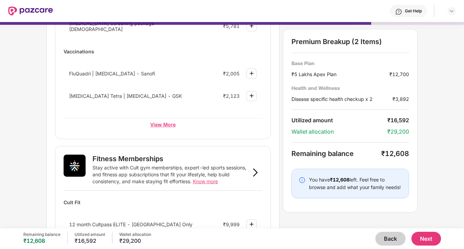
click at [169, 125] on div "View More" at bounding box center [163, 124] width 199 height 12
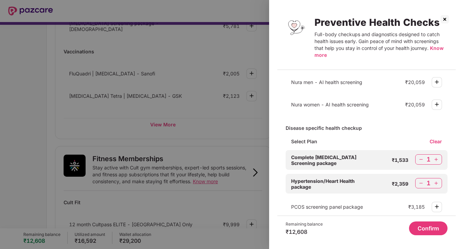
scroll to position [0, 0]
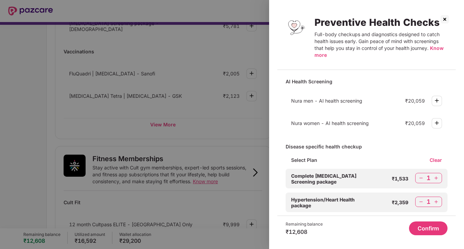
click at [447, 18] on img at bounding box center [445, 19] width 11 height 11
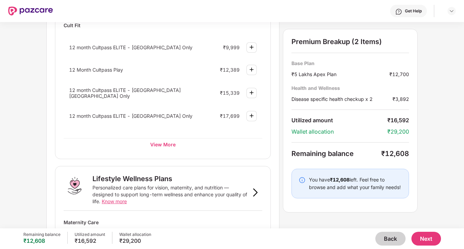
scroll to position [331, 0]
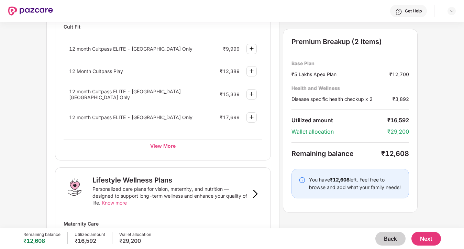
click at [419, 238] on button "Next" at bounding box center [427, 238] width 30 height 14
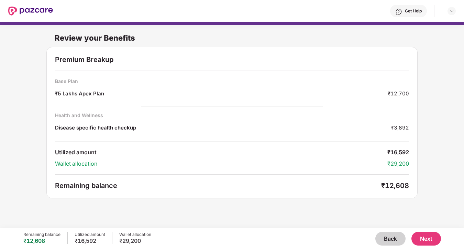
click at [419, 238] on button "Next" at bounding box center [427, 238] width 30 height 14
